Goal: Transaction & Acquisition: Purchase product/service

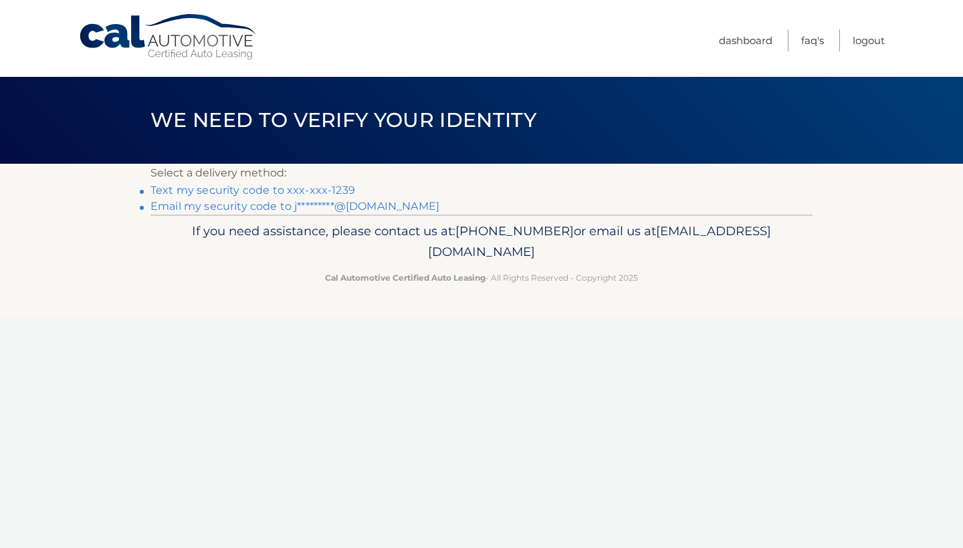
click at [329, 191] on link "Text my security code to xxx-xxx-1239" at bounding box center [252, 190] width 205 height 13
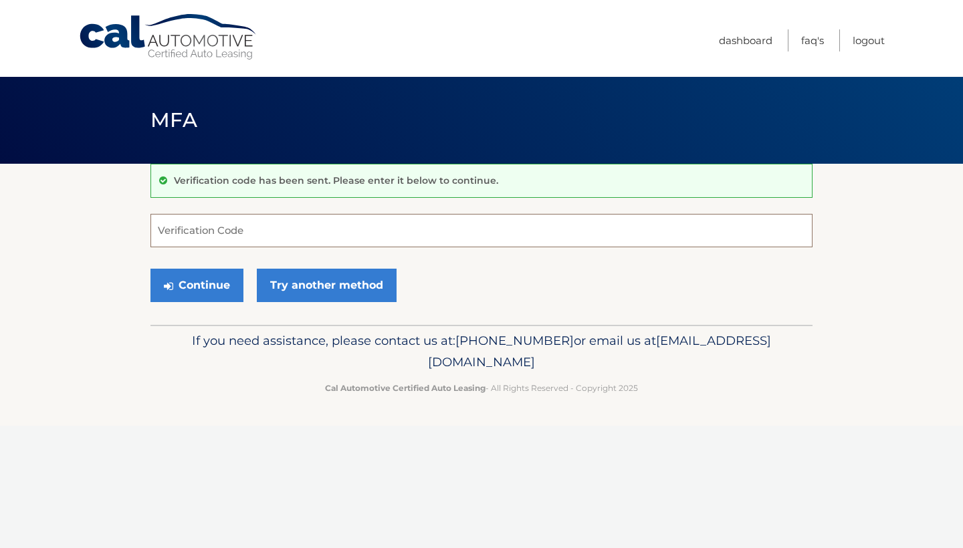
click at [417, 221] on input "Verification Code" at bounding box center [481, 230] width 662 height 33
click at [433, 280] on div "Continue Try another method" at bounding box center [481, 285] width 662 height 45
click at [422, 220] on input "Verification Code" at bounding box center [481, 230] width 662 height 33
type input "089695"
click at [197, 285] on button "Continue" at bounding box center [196, 285] width 93 height 33
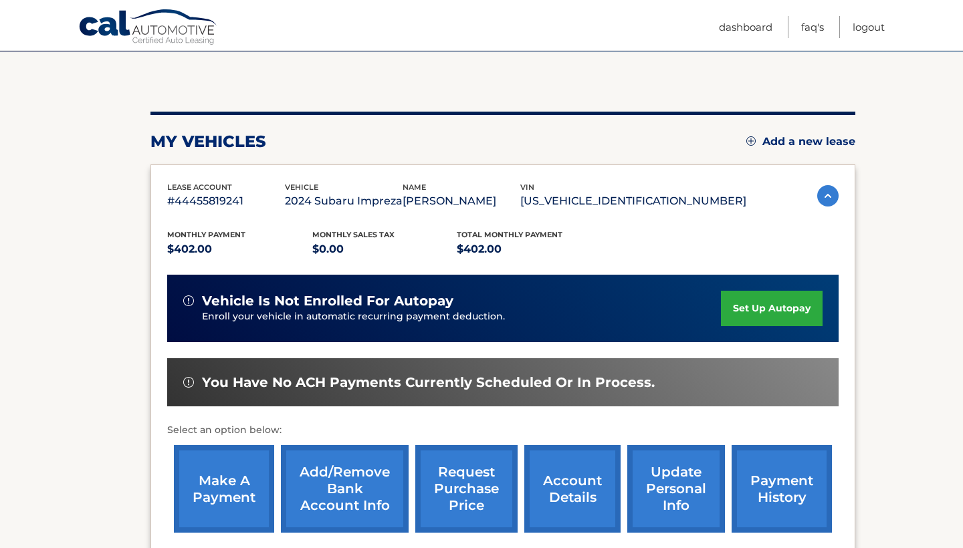
scroll to position [156, 0]
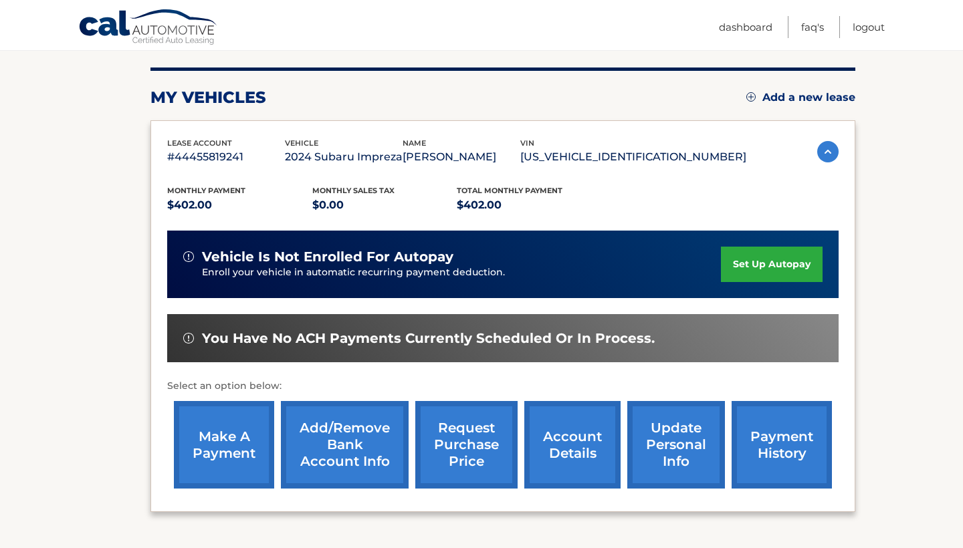
click at [766, 452] on link "payment history" at bounding box center [782, 445] width 100 height 88
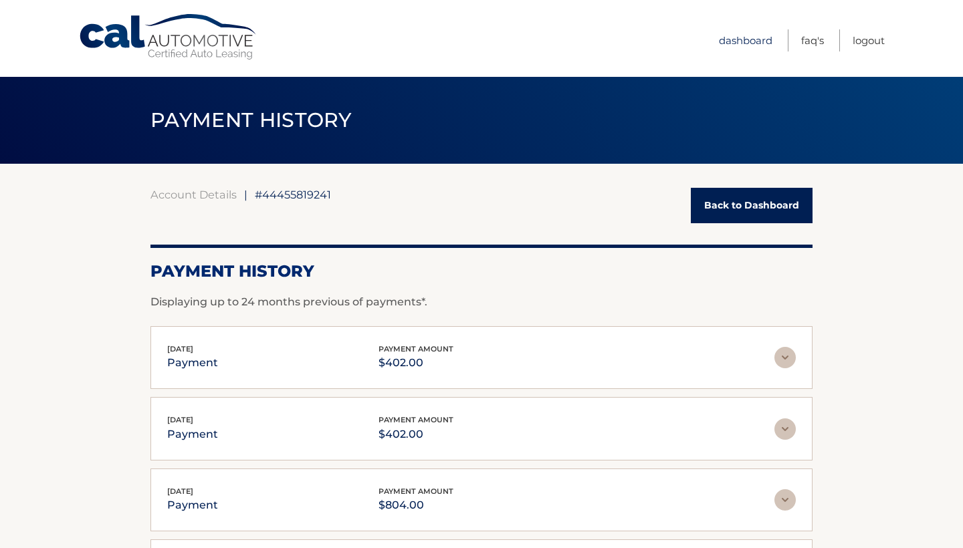
click at [744, 37] on link "Dashboard" at bounding box center [745, 40] width 53 height 22
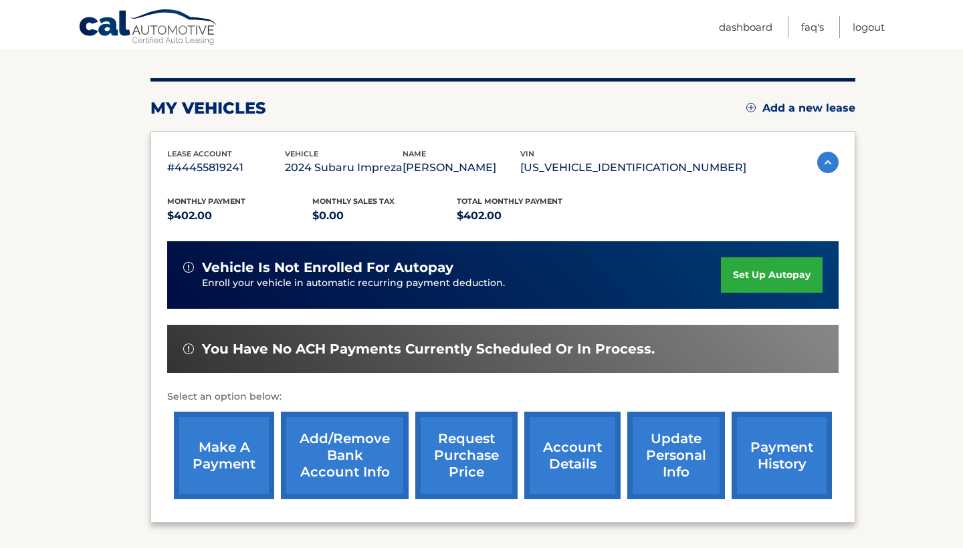
scroll to position [201, 0]
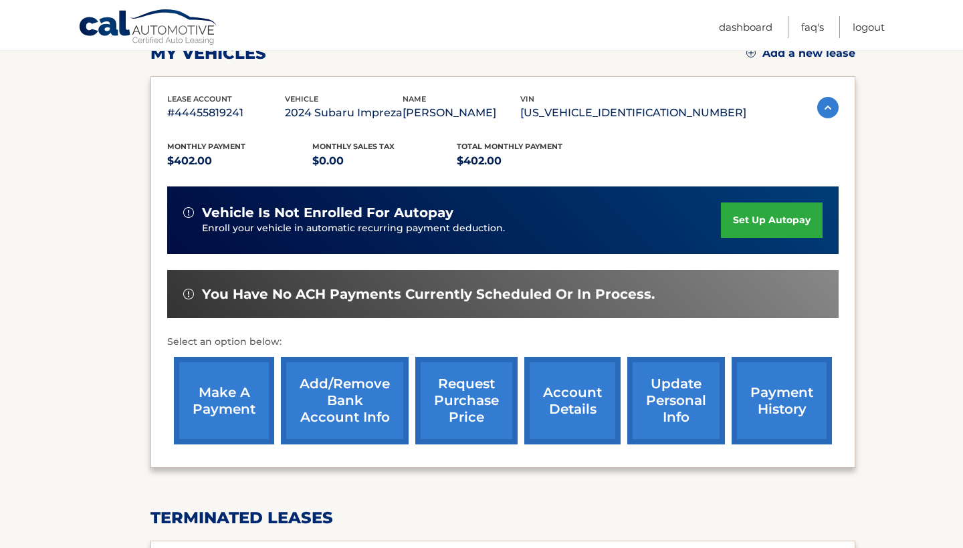
click at [228, 383] on link "make a payment" at bounding box center [224, 401] width 100 height 88
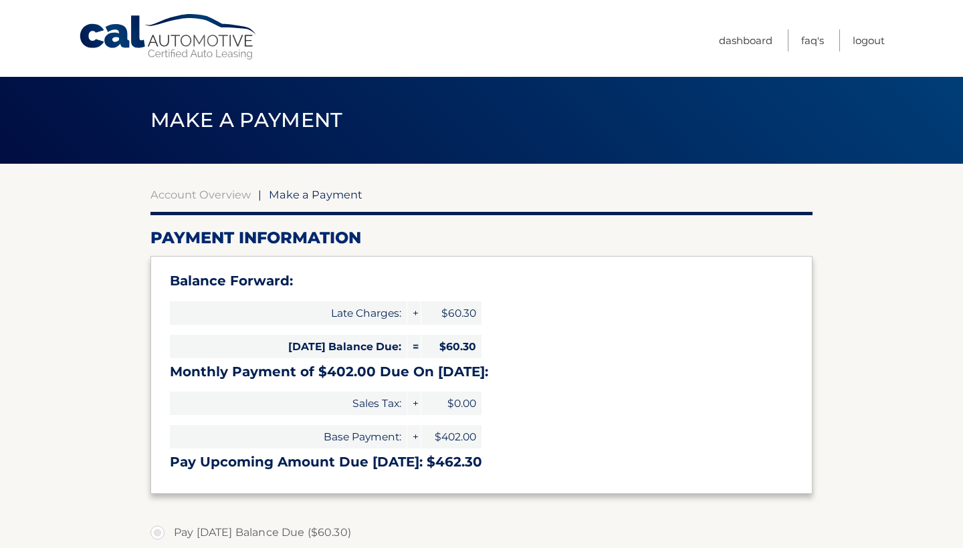
select select "YmJlOGY2MmMtMjFhMS00NmUwLTg3NWUtOWM1NGIxOTllYmQy"
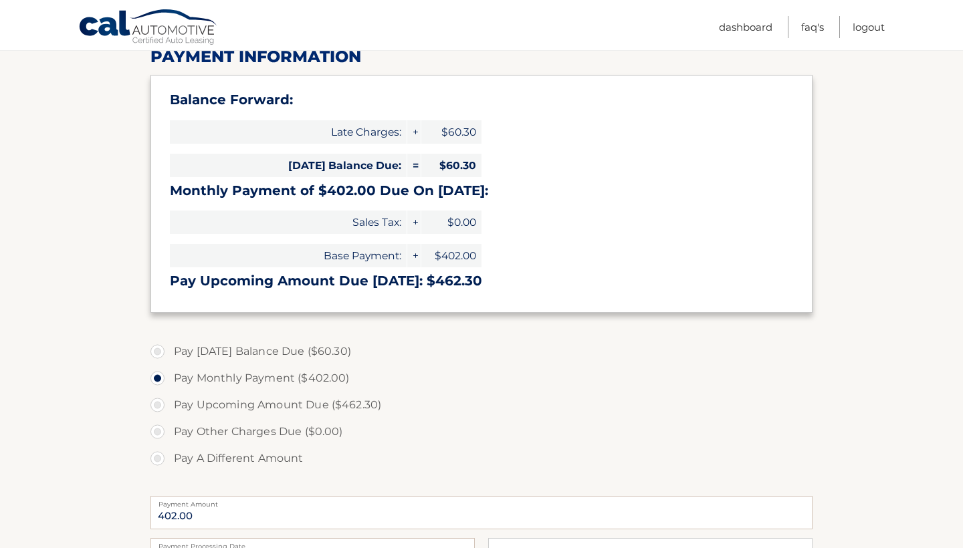
scroll to position [214, 0]
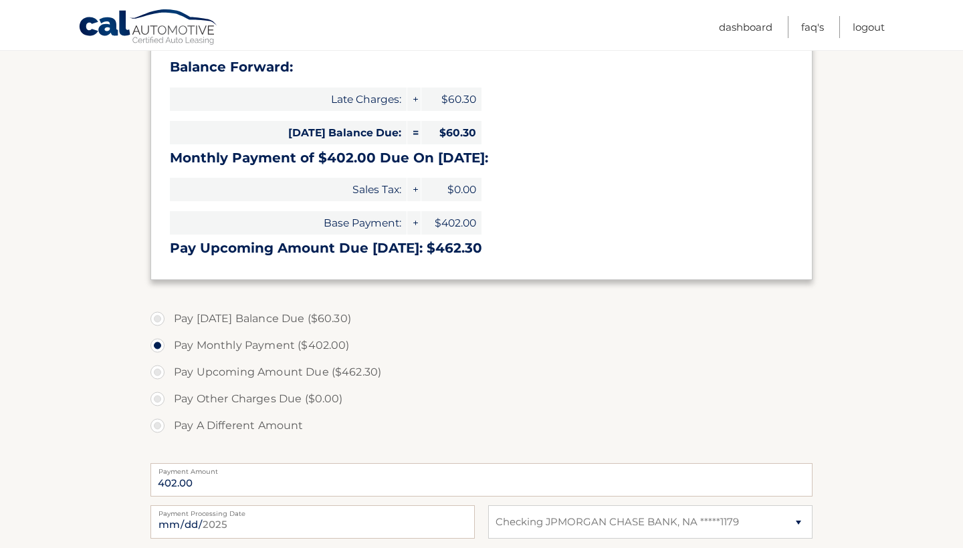
click at [316, 342] on label "Pay Monthly Payment ($402.00)" at bounding box center [481, 345] width 662 height 27
click at [169, 342] on input "Pay Monthly Payment ($402.00)" at bounding box center [162, 342] width 13 height 21
click at [456, 376] on label "Pay Upcoming Amount Due ($462.30)" at bounding box center [481, 372] width 662 height 27
click at [169, 376] on input "Pay Upcoming Amount Due ($462.30)" at bounding box center [162, 369] width 13 height 21
radio input "true"
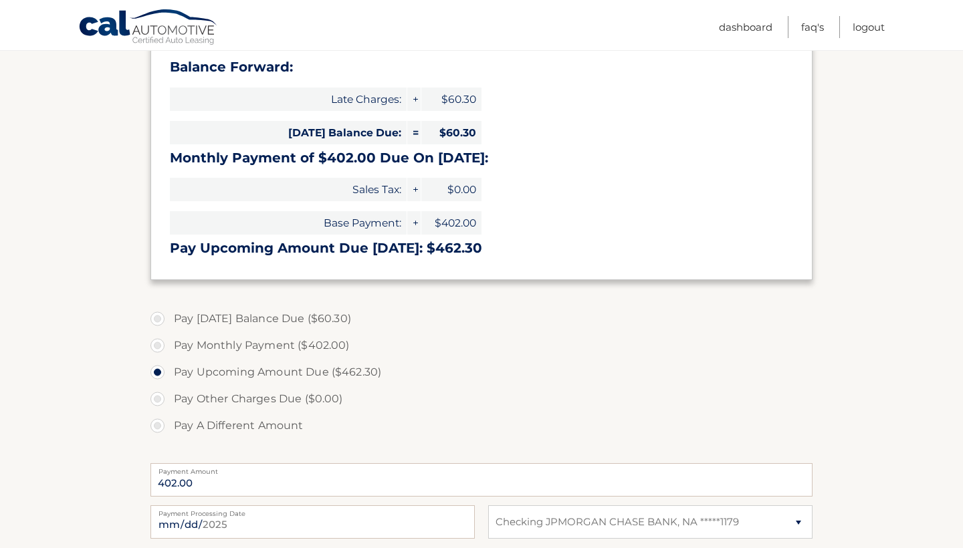
type input "462.30"
click at [305, 318] on label "Pay Today's Balance Due ($60.30)" at bounding box center [481, 319] width 662 height 27
click at [169, 318] on input "Pay Today's Balance Due ($60.30)" at bounding box center [162, 316] width 13 height 21
radio input "true"
type input "60.30"
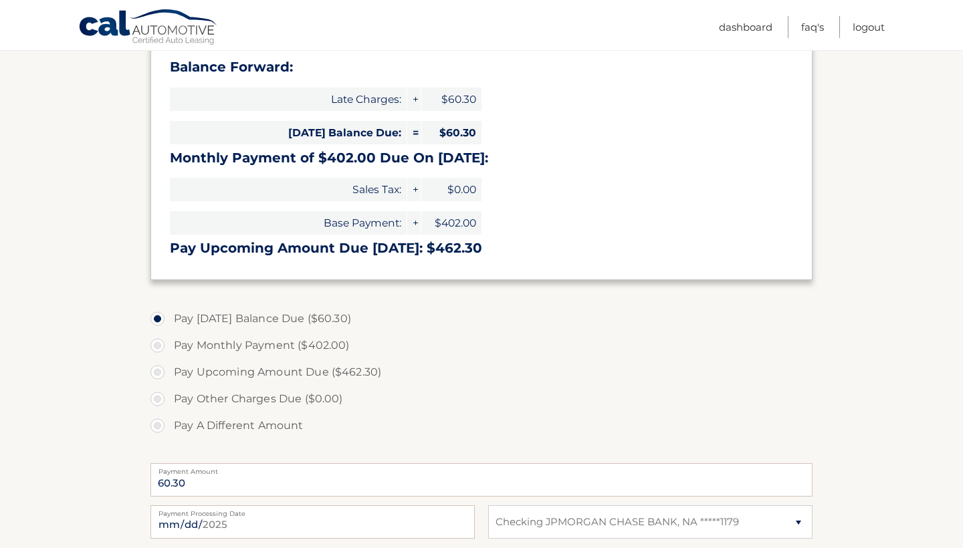
click at [303, 337] on label "Pay Monthly Payment ($402.00)" at bounding box center [481, 345] width 662 height 27
click at [169, 337] on input "Pay Monthly Payment ($402.00)" at bounding box center [162, 342] width 13 height 21
radio input "true"
type input "402.00"
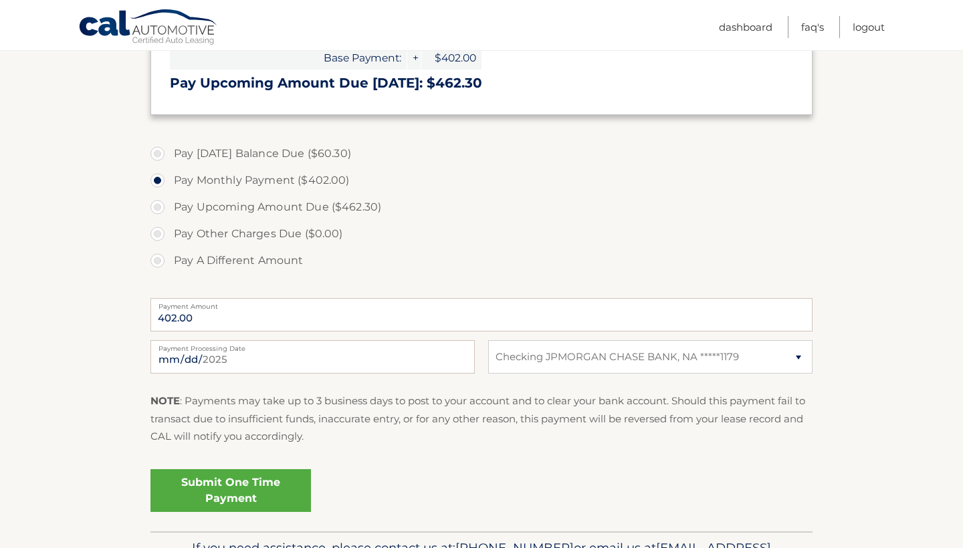
scroll to position [419, 0]
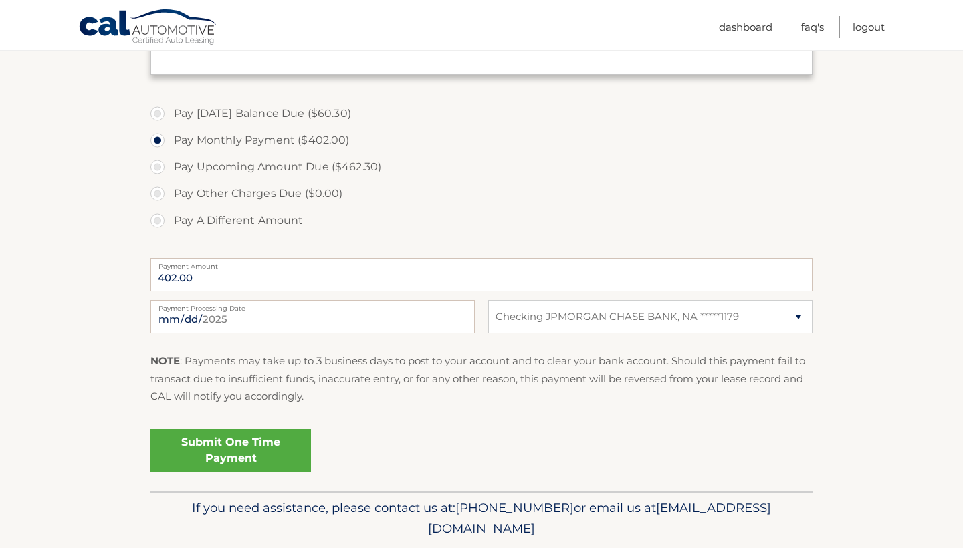
click at [259, 460] on link "Submit One Time Payment" at bounding box center [230, 450] width 160 height 43
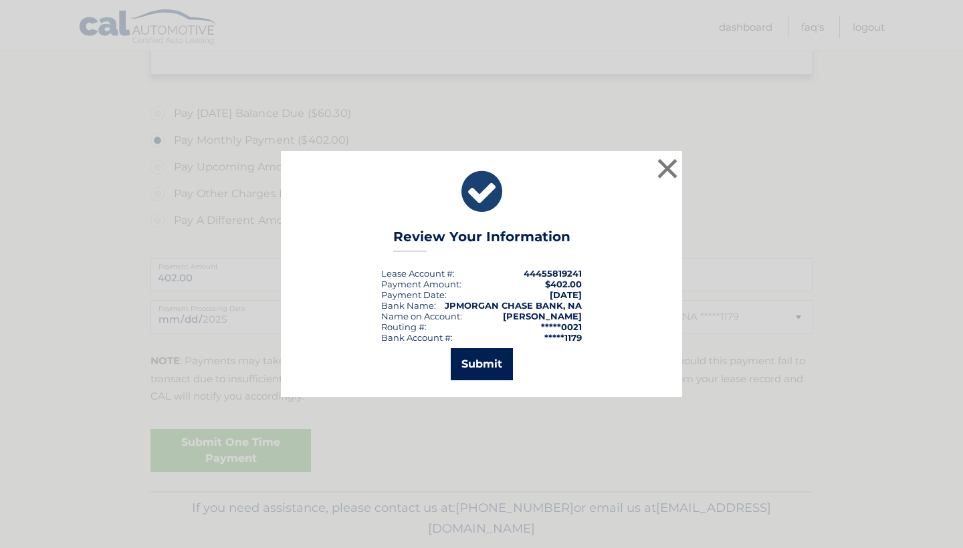
click at [497, 354] on button "Submit" at bounding box center [482, 364] width 62 height 32
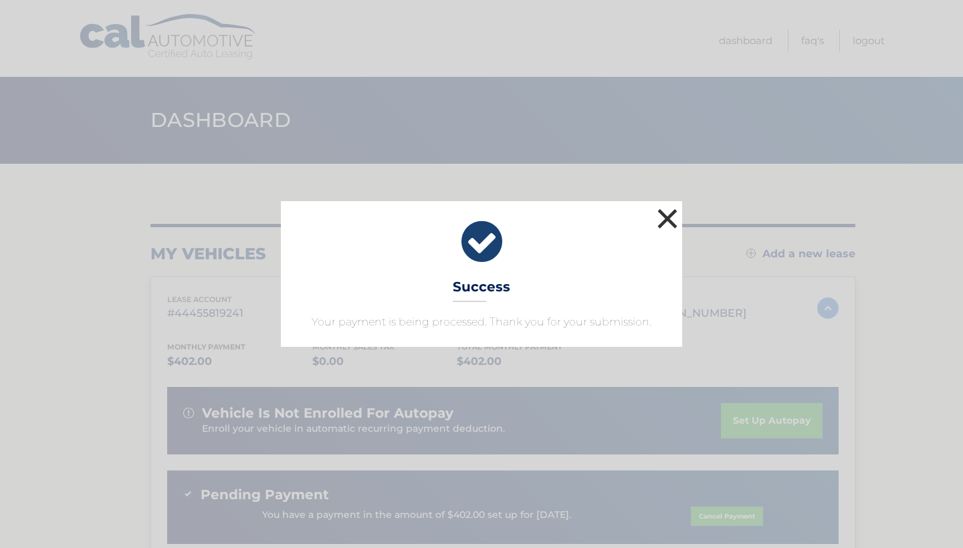
click at [675, 209] on button "×" at bounding box center [667, 218] width 27 height 27
